Goal: Information Seeking & Learning: Learn about a topic

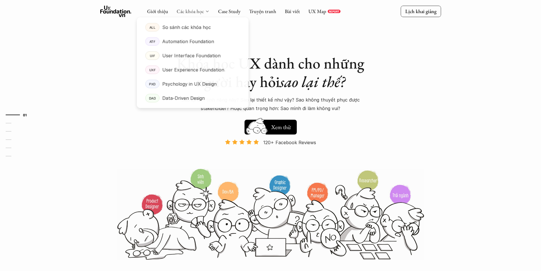
click at [201, 12] on link "Các khóa học" at bounding box center [190, 11] width 27 height 7
click at [172, 67] on p "User Experience Foundation" at bounding box center [193, 70] width 62 height 9
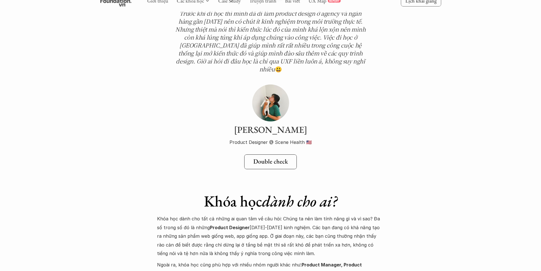
scroll to position [1903, 0]
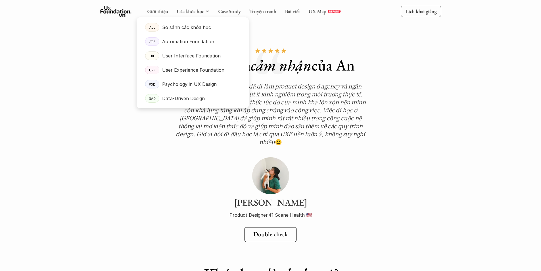
click at [204, 14] on div at bounding box center [193, 58] width 112 height 100
click at [183, 99] on p "Data-Driven Design" at bounding box center [183, 98] width 43 height 9
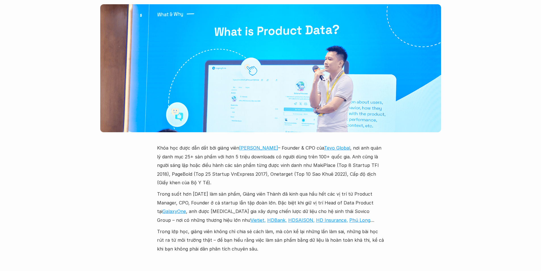
scroll to position [1591, 0]
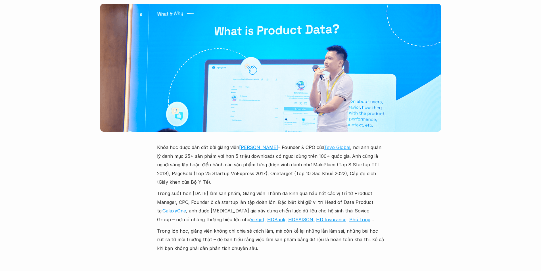
click at [334, 144] on link "Tevo Global" at bounding box center [337, 147] width 26 height 6
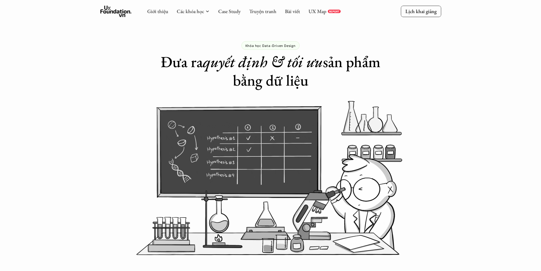
scroll to position [0, 0]
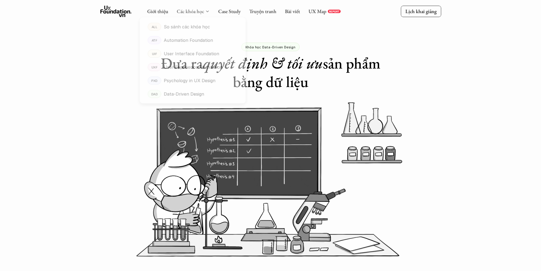
click at [203, 11] on link "Các khóa học" at bounding box center [190, 11] width 27 height 7
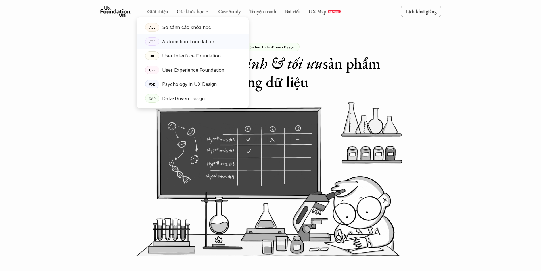
click at [192, 39] on p "Automation Foundation" at bounding box center [188, 41] width 52 height 9
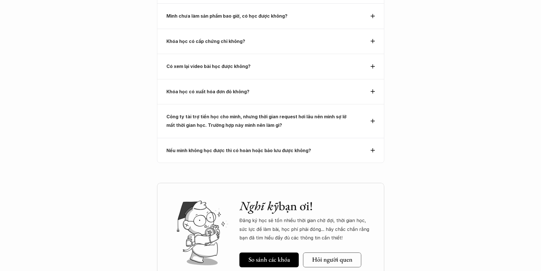
scroll to position [2215, 0]
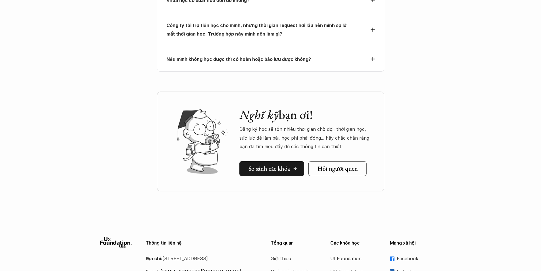
click at [281, 164] on h5 "So sánh các khóa" at bounding box center [269, 167] width 41 height 7
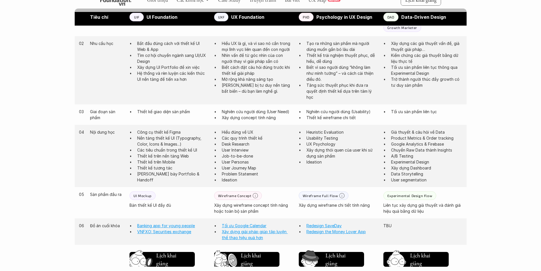
scroll to position [358, 0]
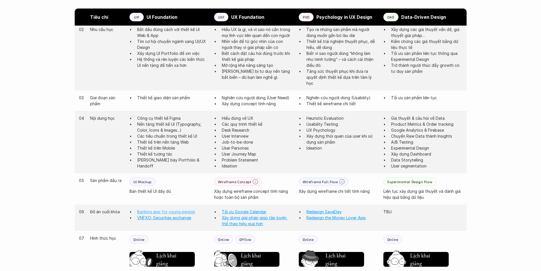
click at [158, 212] on link "Banking app for young people" at bounding box center [166, 211] width 58 height 5
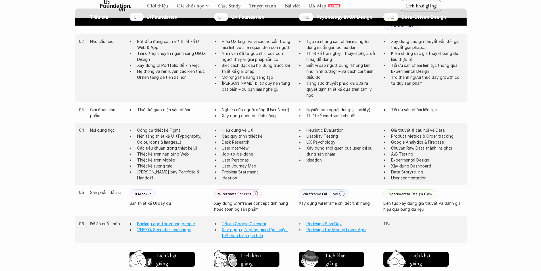
scroll to position [387, 0]
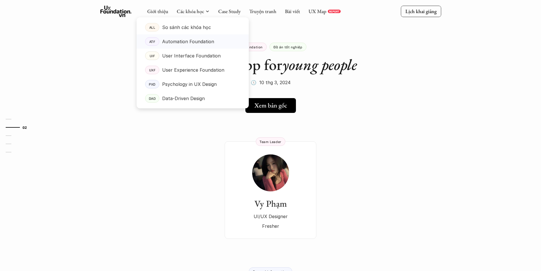
click at [184, 47] on link "ATF Automation Foundation" at bounding box center [193, 41] width 112 height 14
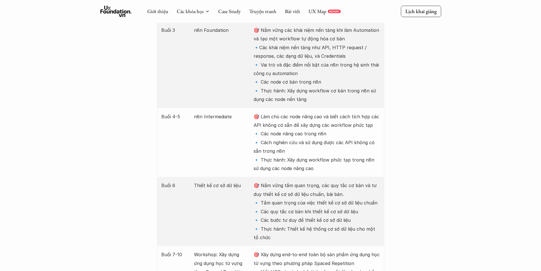
scroll to position [852, 0]
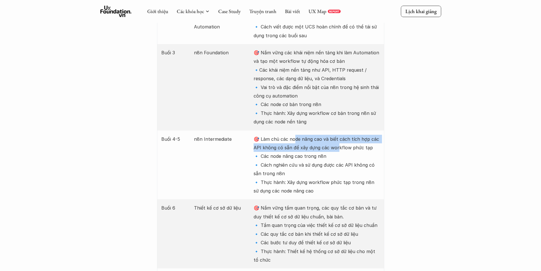
drag, startPoint x: 296, startPoint y: 140, endPoint x: 338, endPoint y: 150, distance: 43.3
click at [338, 150] on p "🎯 Làm chủ các node nâng cao và biết cách tích hợp các API không có sẵn để xây d…" at bounding box center [317, 165] width 126 height 60
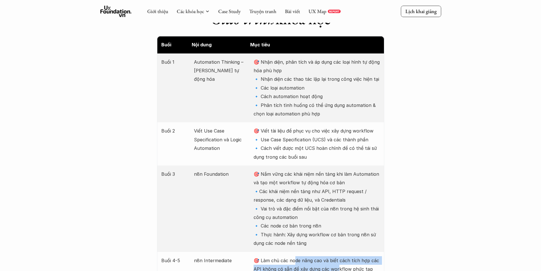
scroll to position [682, 0]
